Goal: Download file/media

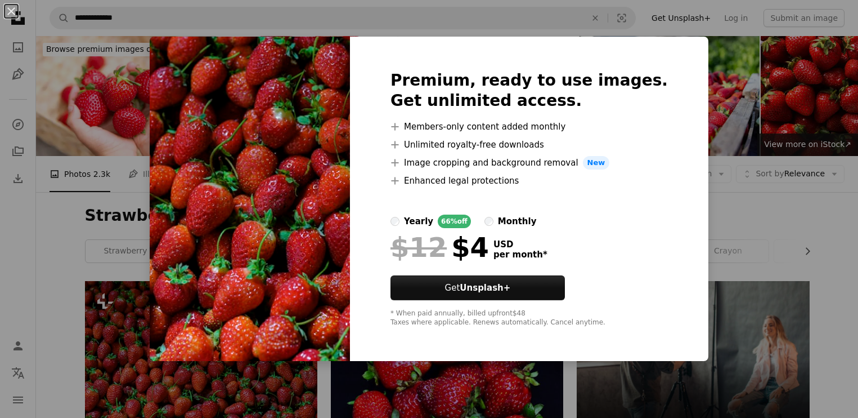
scroll to position [495, 0]
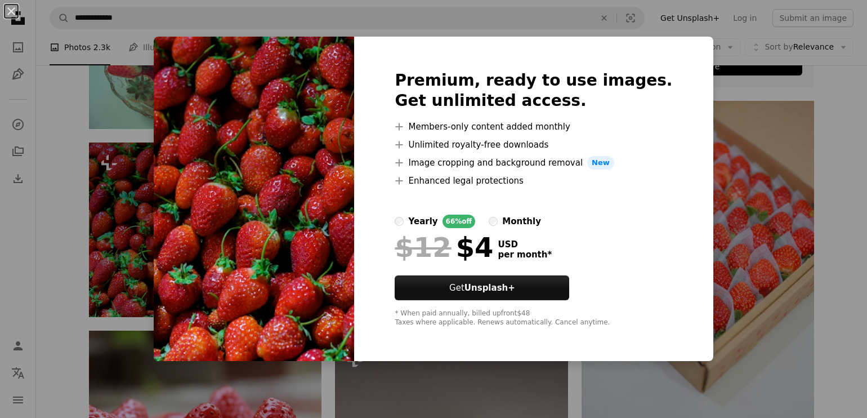
click at [711, 221] on div "An X shape Premium, ready to use images. Get unlimited access. A plus sign Memb…" at bounding box center [433, 209] width 867 height 418
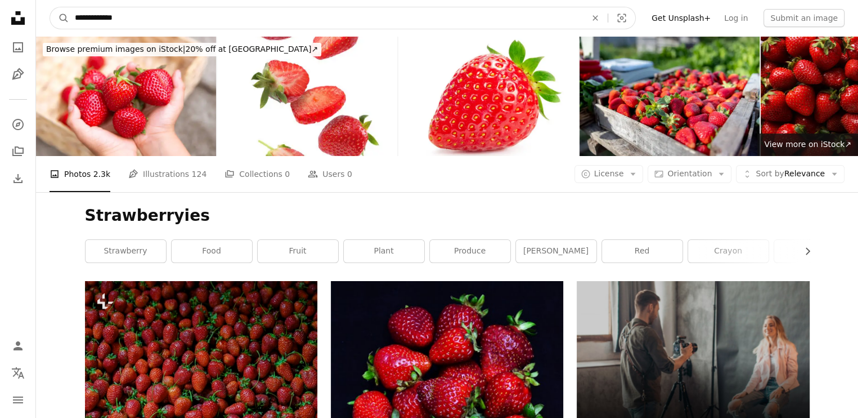
click at [200, 21] on input "**********" at bounding box center [326, 17] width 514 height 21
type input "*"
type input "**********"
click at [50, 7] on button "A magnifying glass" at bounding box center [59, 17] width 19 height 21
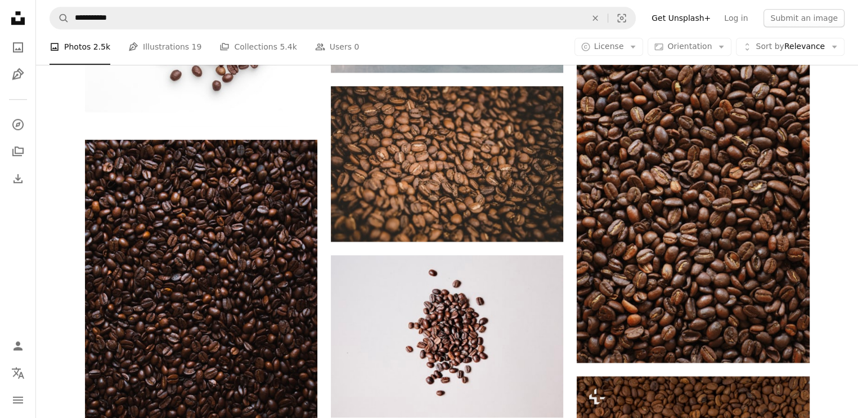
scroll to position [923, 0]
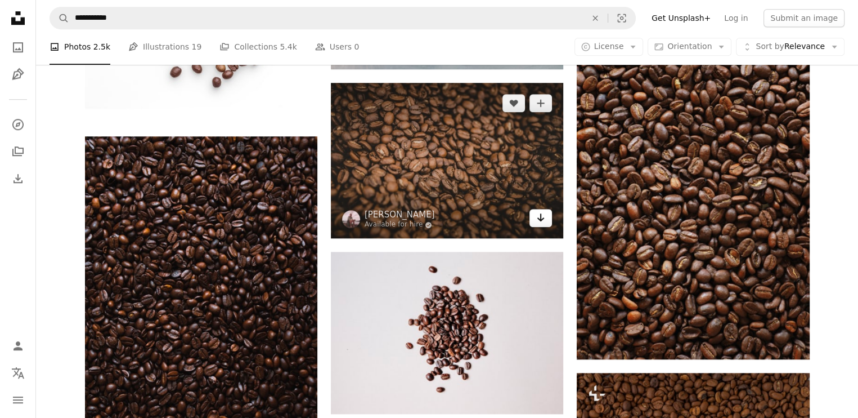
click at [545, 217] on icon "Arrow pointing down" at bounding box center [540, 217] width 9 height 14
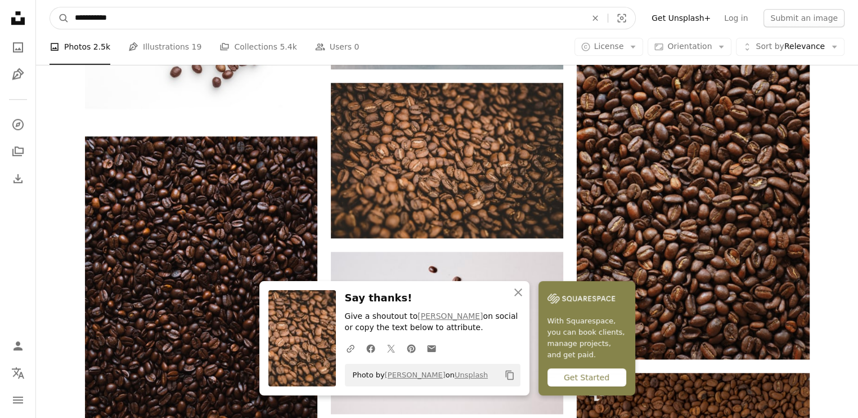
click at [245, 14] on input "**********" at bounding box center [326, 17] width 514 height 21
type input "*"
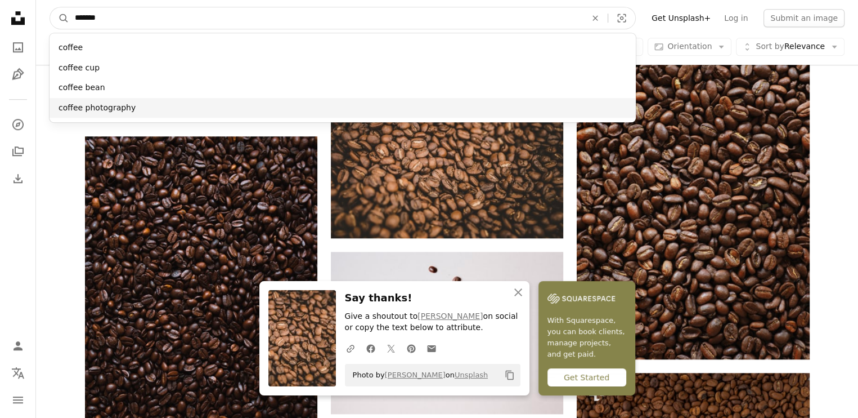
type input "******"
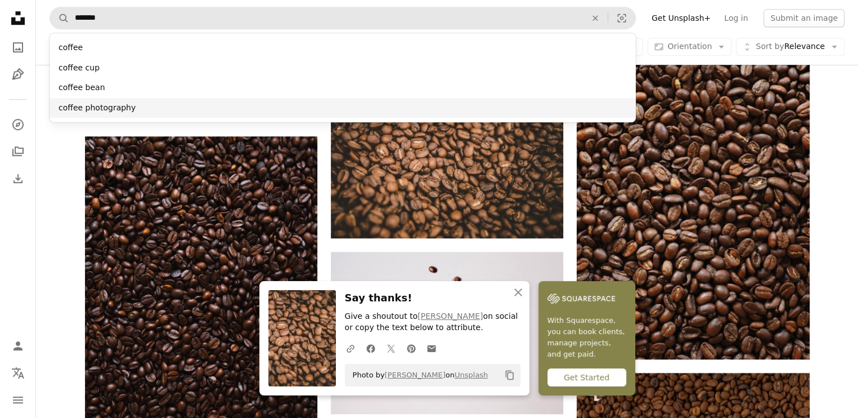
click at [79, 113] on div "coffee photography" at bounding box center [343, 108] width 586 height 20
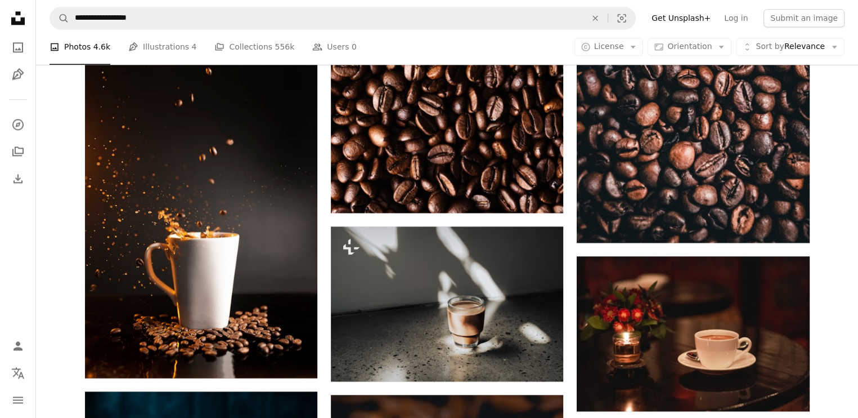
scroll to position [1598, 0]
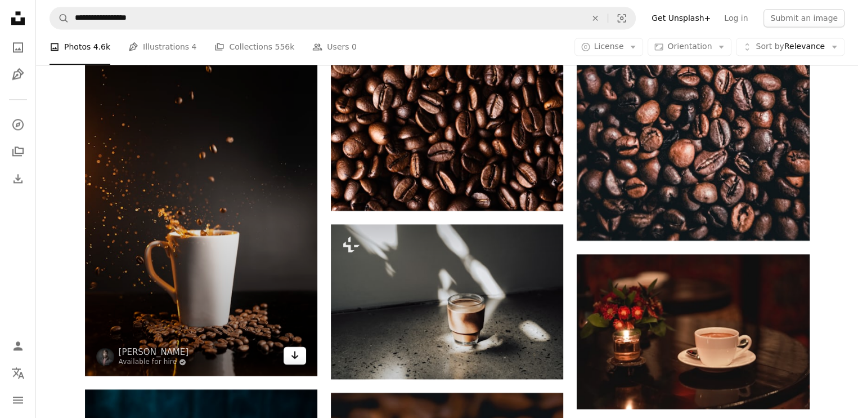
click at [293, 360] on icon "Arrow pointing down" at bounding box center [294, 355] width 9 height 14
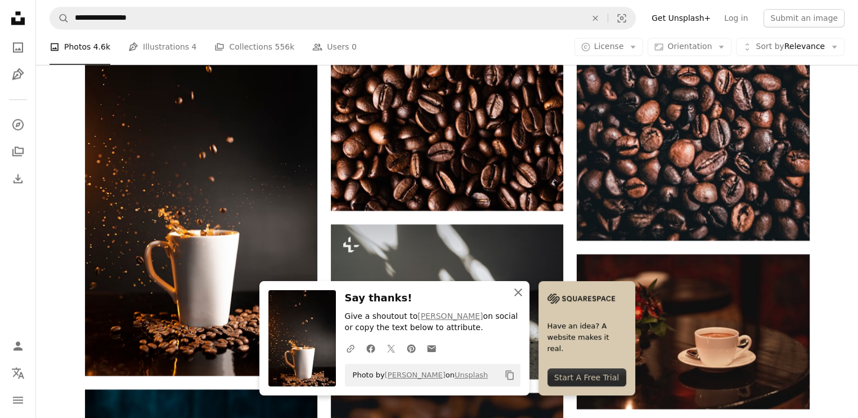
click at [519, 296] on icon "An X shape" at bounding box center [518, 292] width 14 height 14
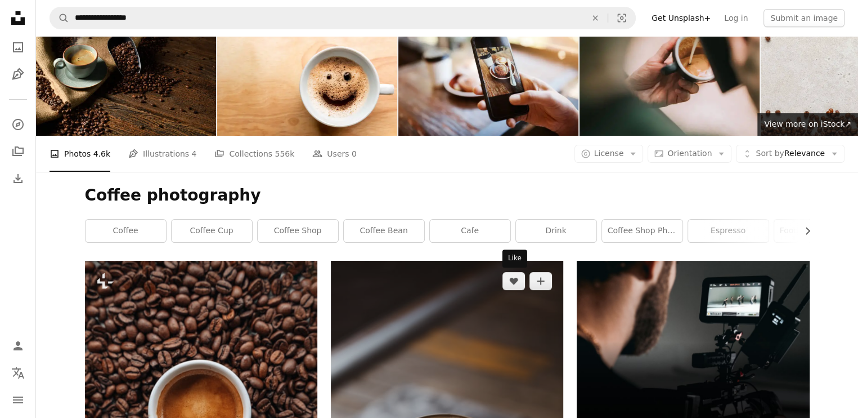
scroll to position [0, 0]
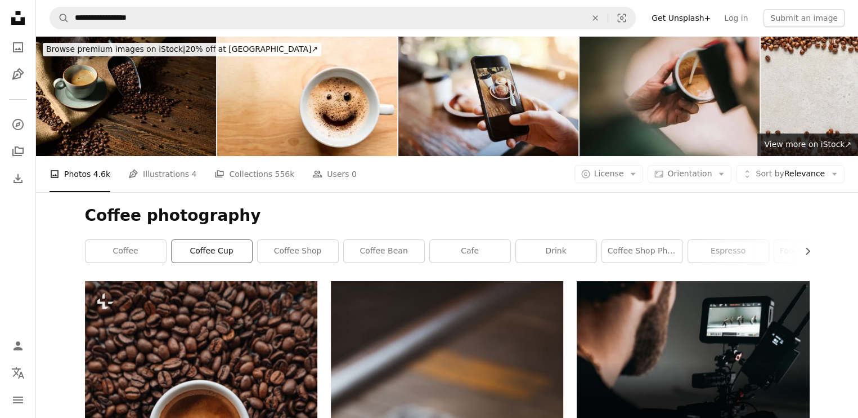
click at [245, 254] on link "coffee cup" at bounding box center [212, 251] width 80 height 23
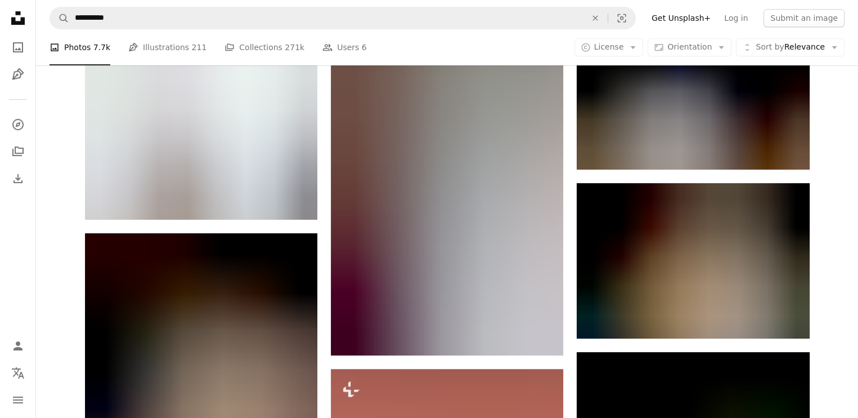
scroll to position [585, 0]
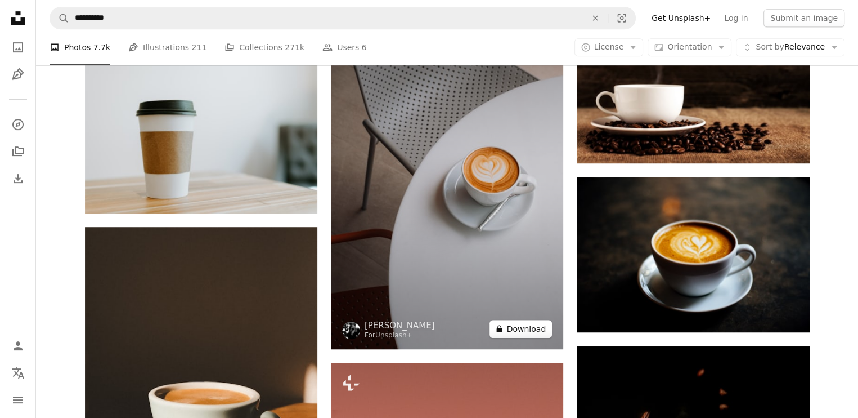
click at [526, 329] on button "A lock Download" at bounding box center [521, 329] width 63 height 18
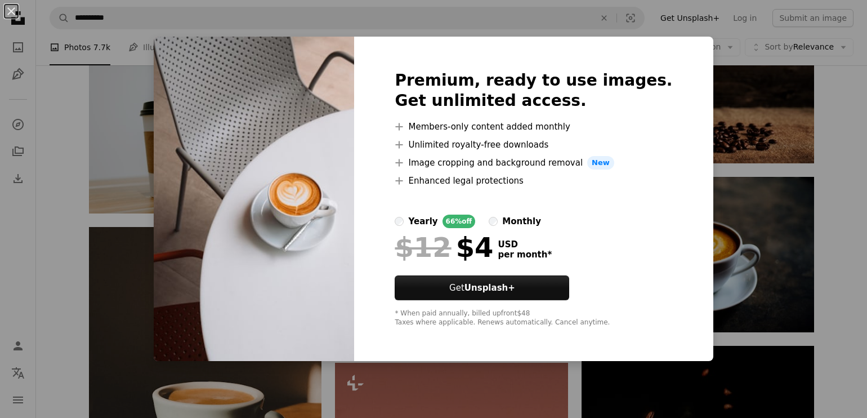
click at [743, 43] on div "An X shape Premium, ready to use images. Get unlimited access. A plus sign Memb…" at bounding box center [433, 209] width 867 height 418
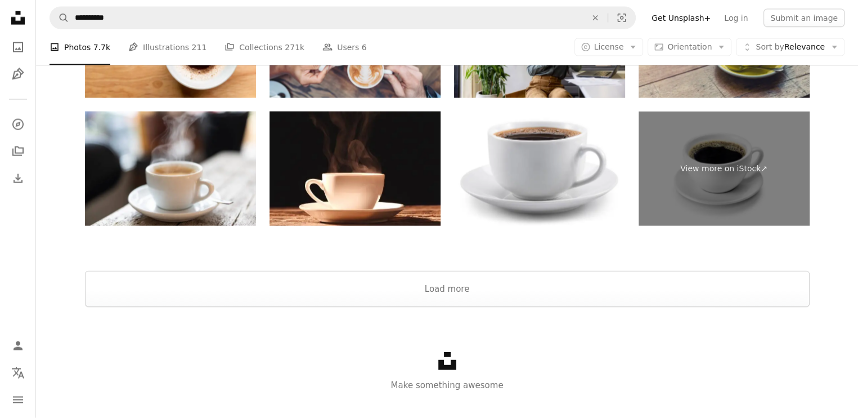
scroll to position [2628, 0]
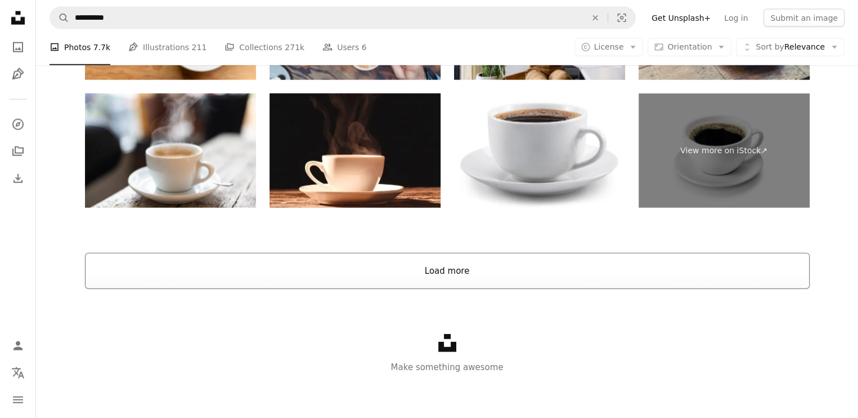
click at [462, 276] on button "Load more" at bounding box center [447, 271] width 725 height 36
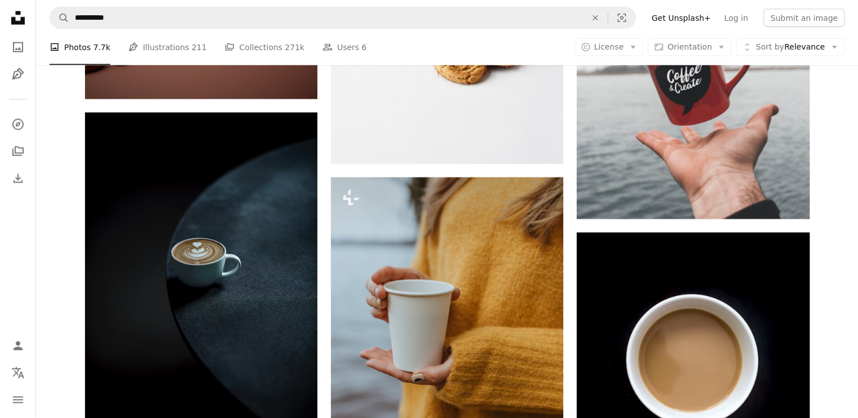
scroll to position [2583, 0]
